Goal: Transaction & Acquisition: Purchase product/service

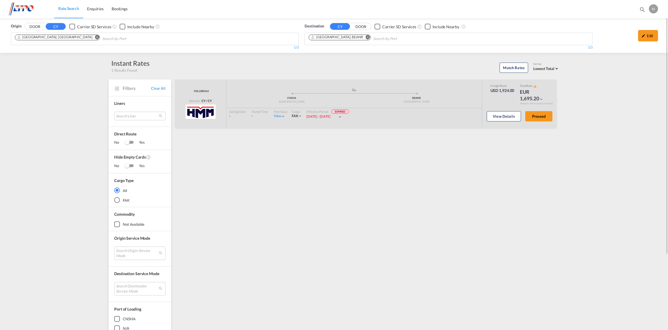
click at [95, 37] on md-icon "Remove" at bounding box center [97, 37] width 4 height 4
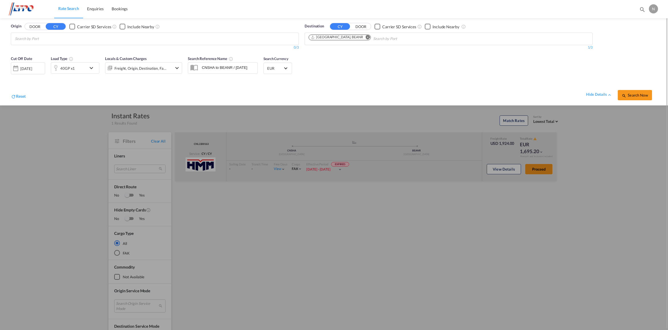
click at [365, 37] on md-icon "Remove" at bounding box center [367, 37] width 4 height 4
click at [59, 44] on body "Rate Search Enquiries Bookings Rate Search Enquiries Bookings" at bounding box center [334, 165] width 668 height 330
type input "nhava"
click at [55, 47] on div "[PERSON_NAME] ( [PERSON_NAME]) [GEOGRAPHIC_DATA] INNSA" at bounding box center [59, 51] width 108 height 17
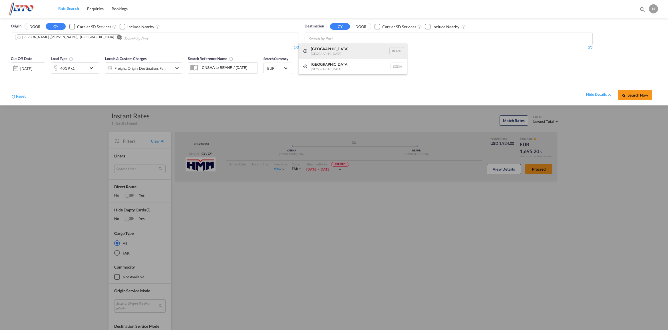
click at [338, 48] on div "[GEOGRAPHIC_DATA] [GEOGRAPHIC_DATA] BEANR" at bounding box center [352, 50] width 108 height 15
click at [88, 68] on md-icon "icon-chevron-down" at bounding box center [93, 67] width 10 height 7
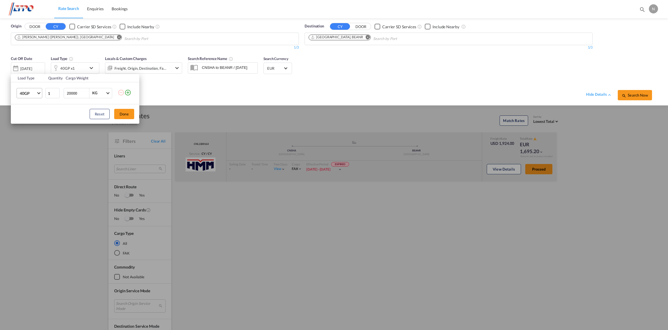
click at [39, 94] on md-select-value "40GP" at bounding box center [30, 93] width 23 height 10
click at [27, 78] on div "20GP" at bounding box center [25, 80] width 10 height 6
click at [122, 114] on button "Done" at bounding box center [124, 114] width 20 height 10
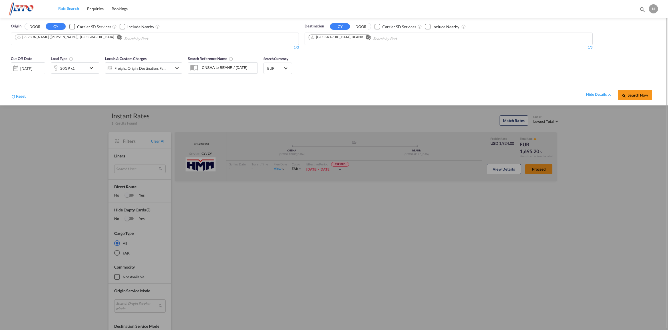
drag, startPoint x: 89, startPoint y: 38, endPoint x: 371, endPoint y: 68, distance: 283.4
click at [100, 39] on md-chips-wrap "[PERSON_NAME] ([PERSON_NAME]), [GEOGRAPHIC_DATA]" at bounding box center [97, 38] width 167 height 11
click at [117, 36] on md-icon "Remove" at bounding box center [119, 37] width 4 height 4
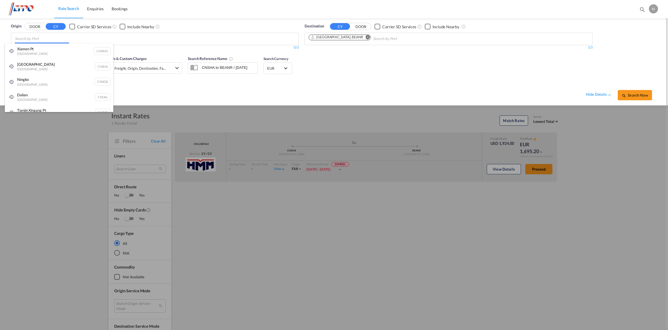
click at [87, 39] on body "Rate Search Enquiries Bookings Rate Search Enquiries Bookings" at bounding box center [334, 165] width 668 height 330
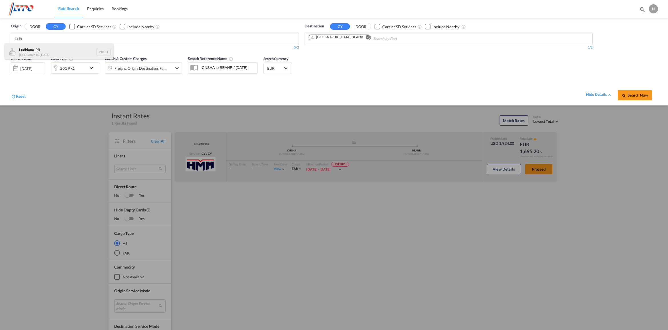
type input "ludh"
click at [64, 50] on div "Ludh iana, PB [GEOGRAPHIC_DATA] INLUH" at bounding box center [59, 51] width 108 height 17
click at [634, 93] on span "Search Now" at bounding box center [634, 95] width 26 height 5
click at [38, 65] on div "[DATE]" at bounding box center [28, 67] width 34 height 11
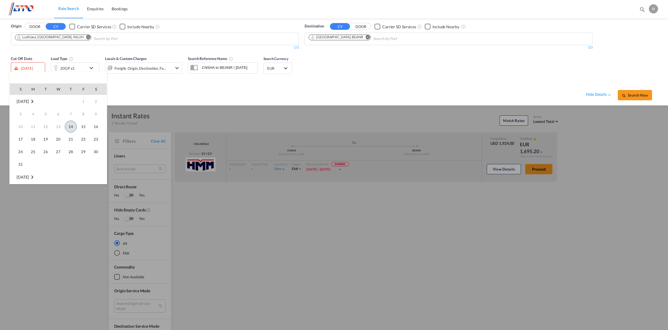
click at [73, 126] on span "14" at bounding box center [71, 126] width 12 height 12
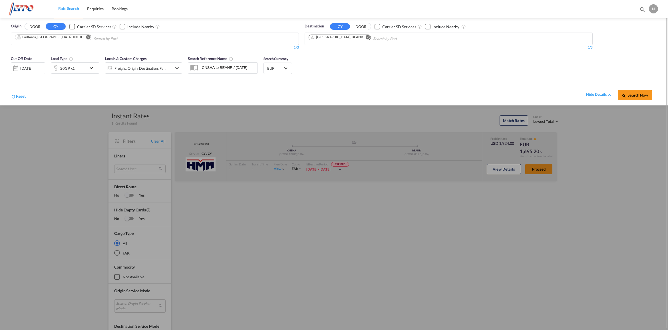
click at [32, 68] on div "[DATE]" at bounding box center [26, 68] width 12 height 5
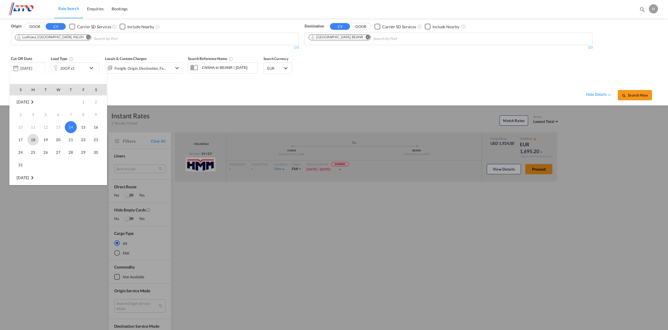
click at [31, 138] on span "18" at bounding box center [32, 139] width 11 height 11
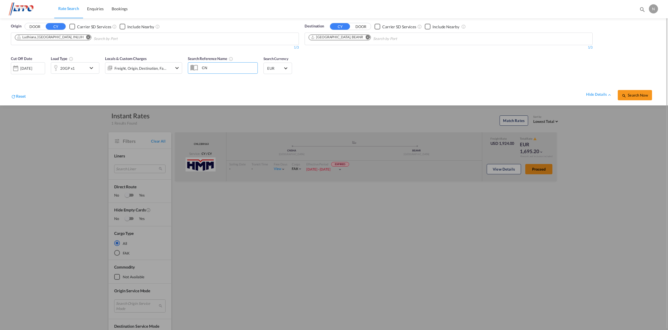
type input "C"
click at [280, 69] on span "EUR" at bounding box center [275, 68] width 16 height 5
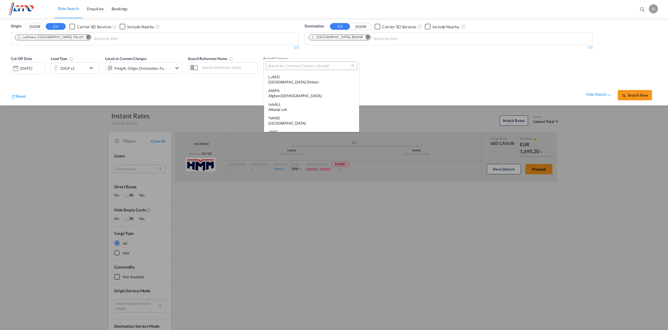
scroll to position [573, 0]
click at [295, 67] on input "search" at bounding box center [309, 65] width 84 height 5
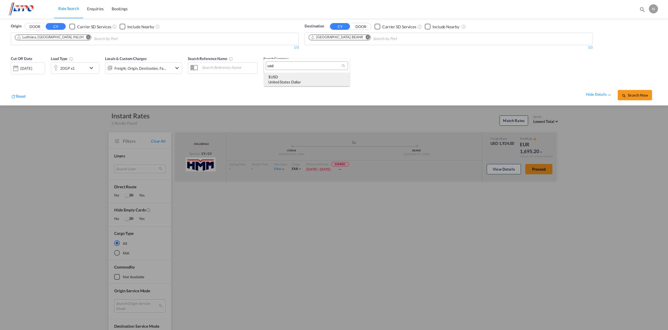
type input "usd"
click at [287, 77] on div "$ USD United States Dollar" at bounding box center [306, 79] width 77 height 10
click at [633, 97] on span "Search Now" at bounding box center [634, 95] width 26 height 5
type input "INLUH to BEANR / [DATE]"
